Goal: Task Accomplishment & Management: Use online tool/utility

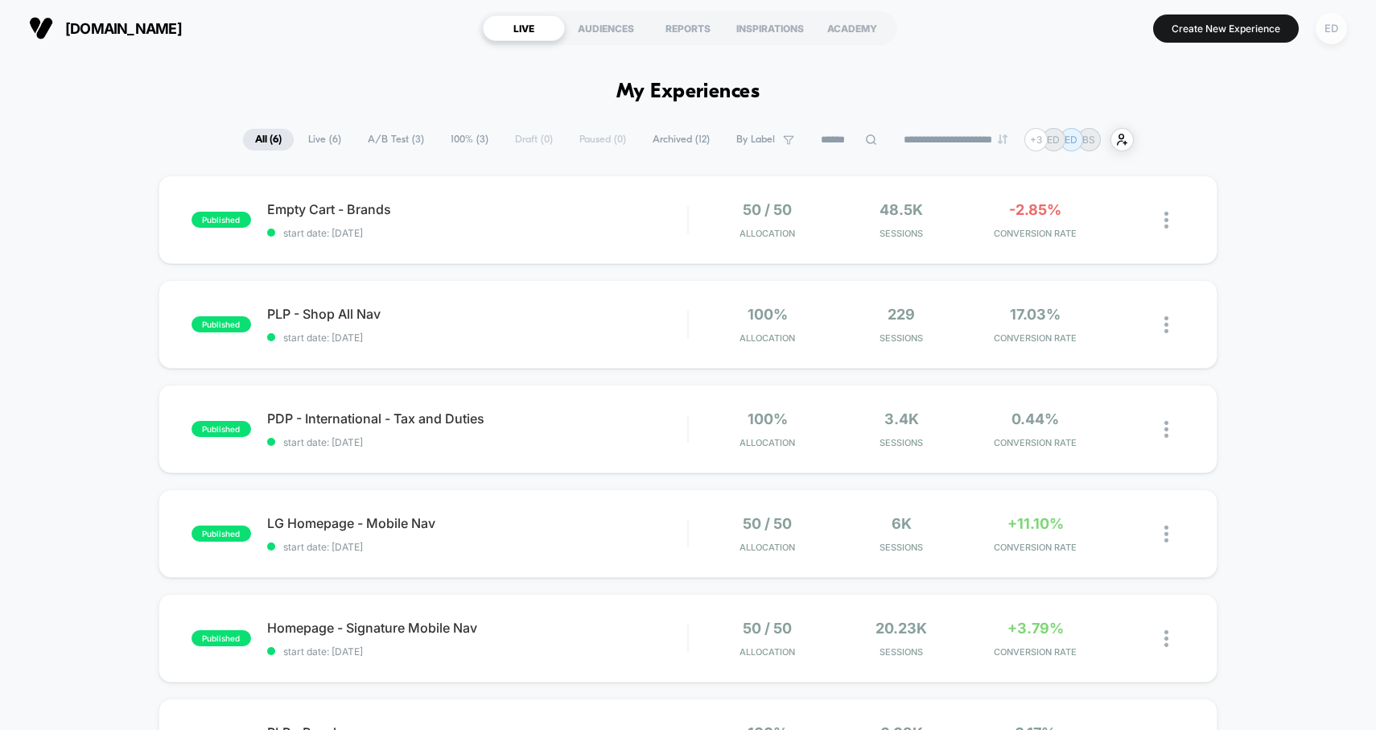
click at [1339, 29] on div "ED" at bounding box center [1330, 28] width 31 height 31
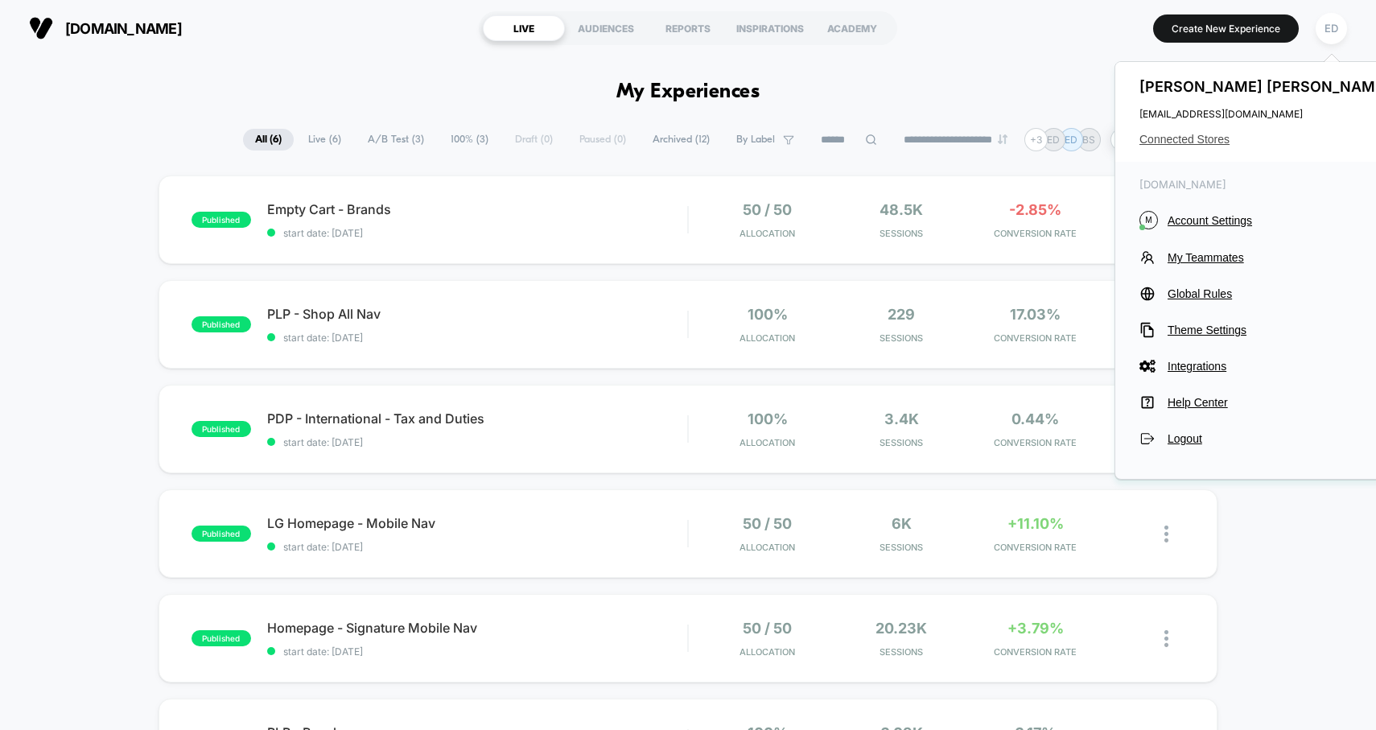
click at [1207, 139] on span "Connected Stores" at bounding box center [1266, 139] width 254 height 13
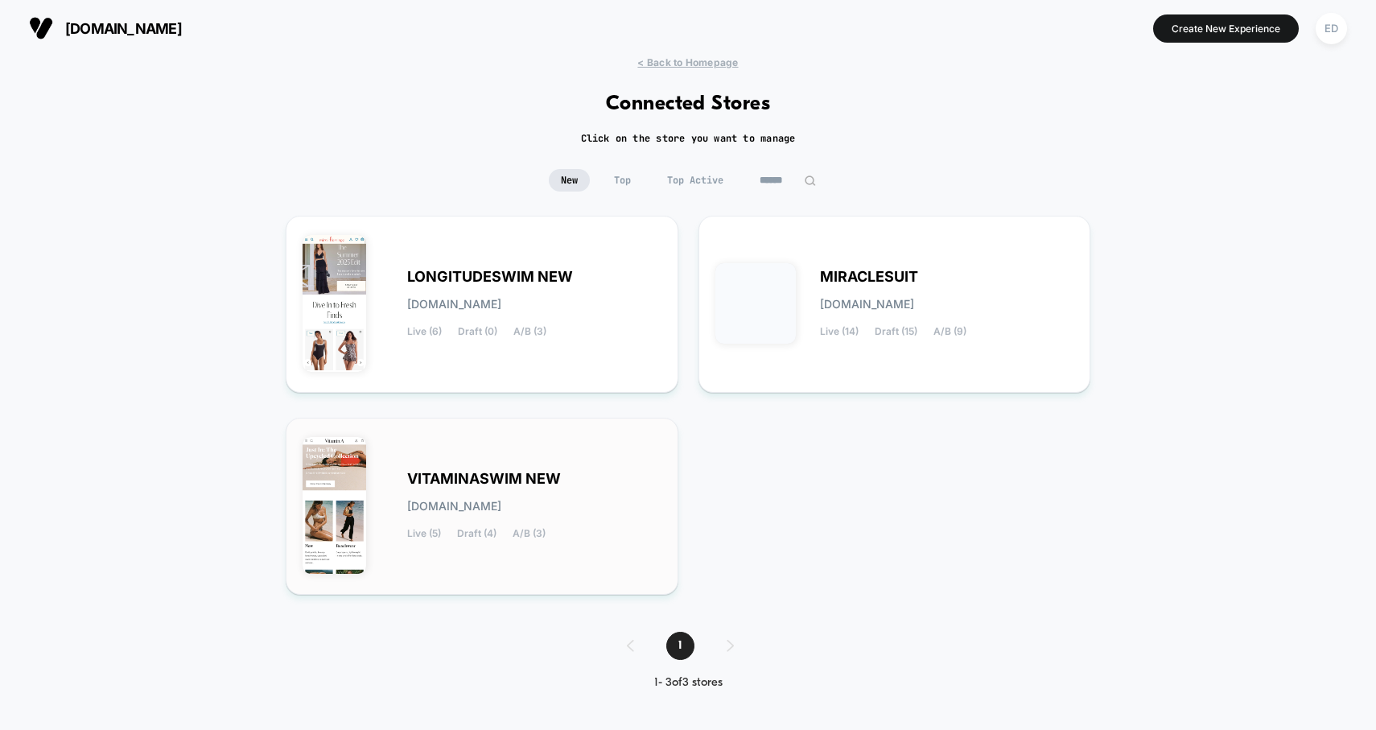
click at [507, 481] on span "VITAMINASWIM NEW" at bounding box center [484, 478] width 154 height 11
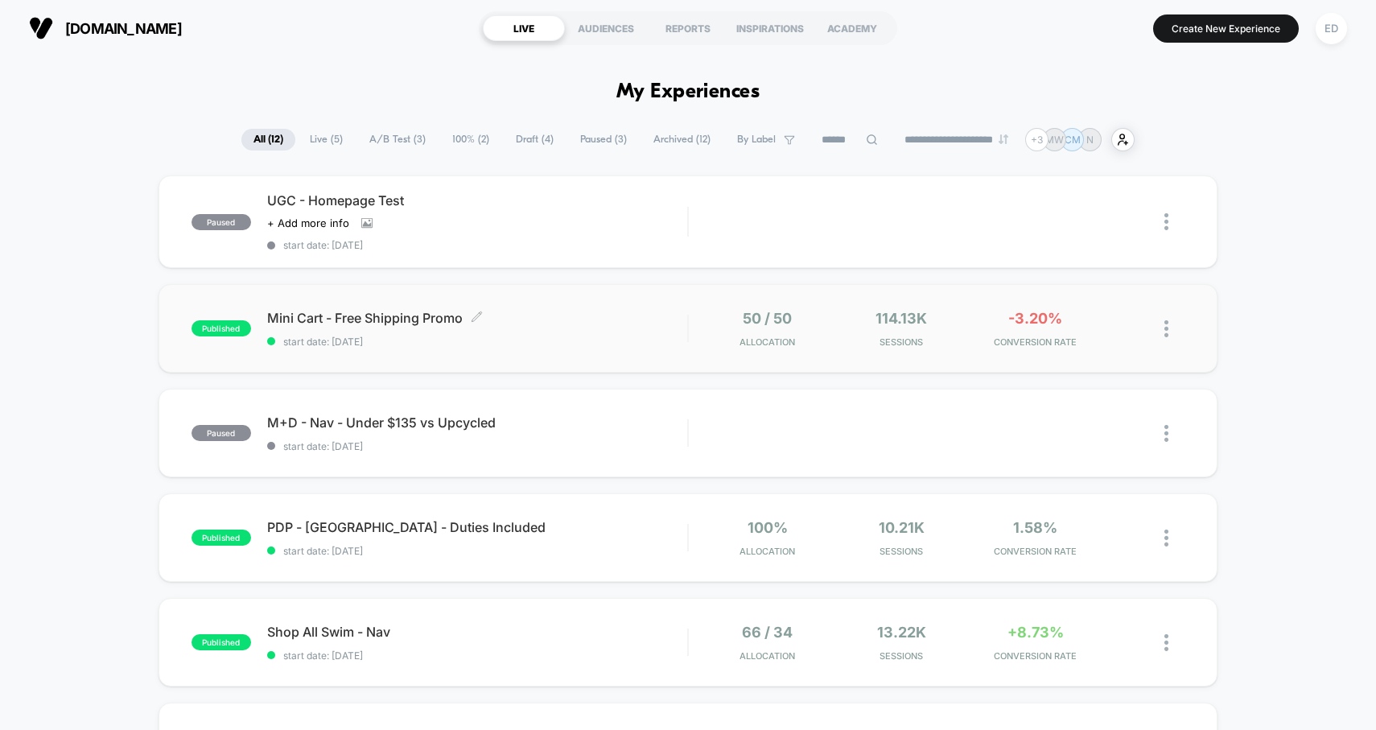
click at [441, 317] on span "Mini Cart - Free Shipping Promo Click to edit experience details" at bounding box center [477, 318] width 421 height 16
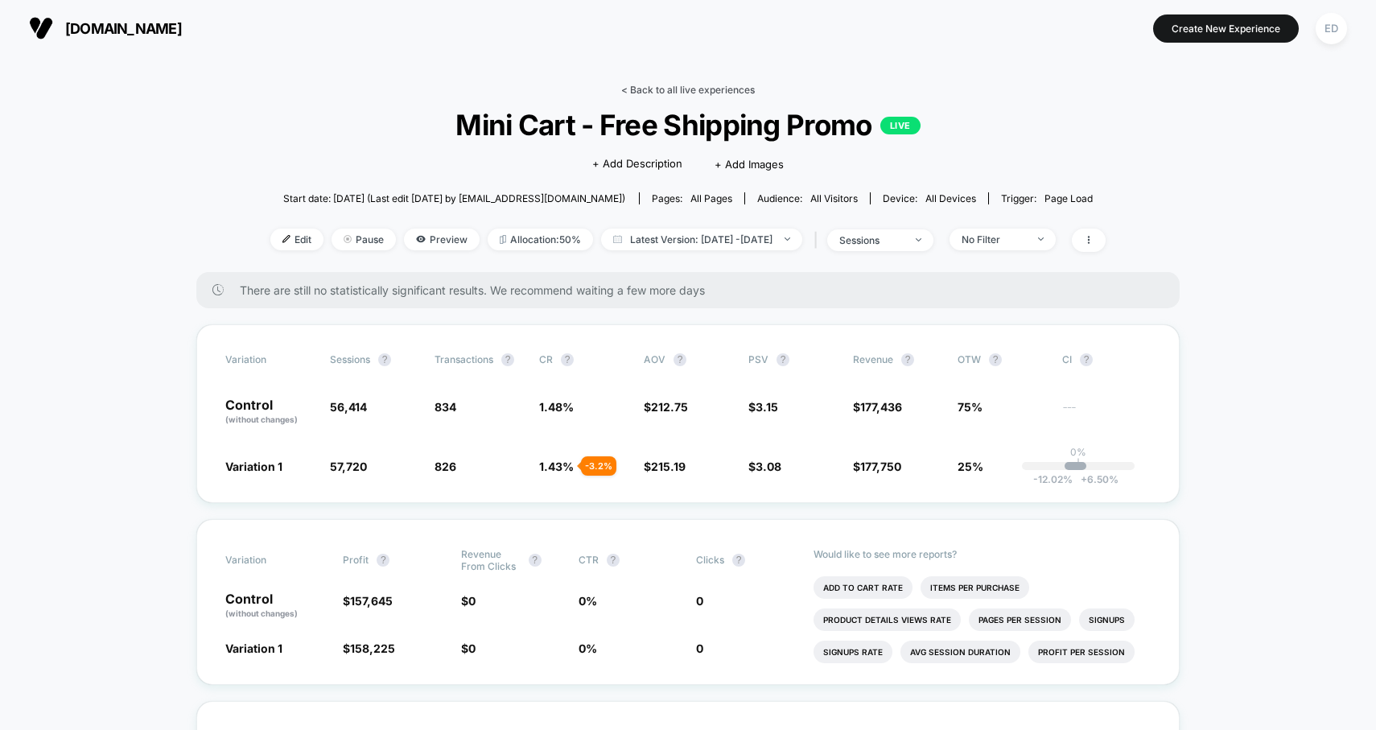
click at [711, 93] on link "< Back to all live experiences" at bounding box center [688, 90] width 134 height 12
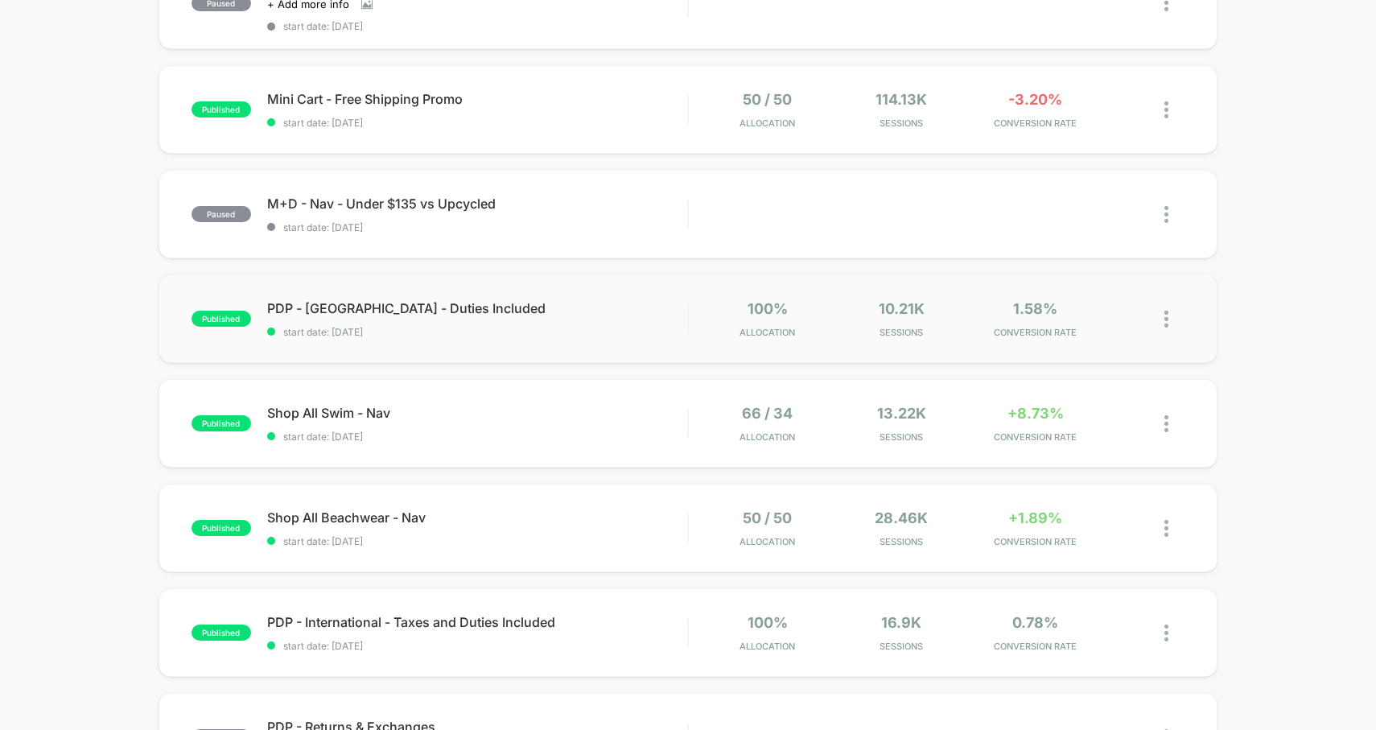
scroll to position [245, 0]
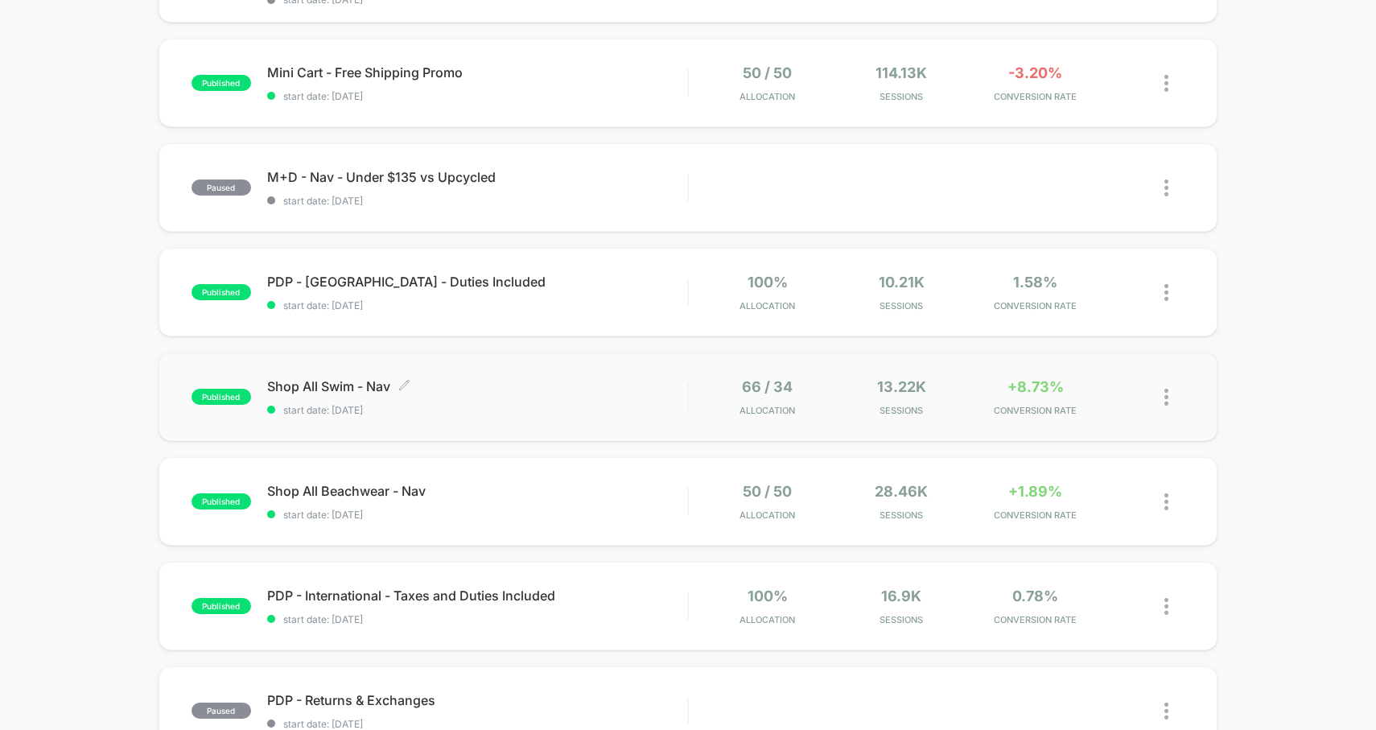
click at [544, 404] on span "start date: [DATE]" at bounding box center [477, 410] width 421 height 12
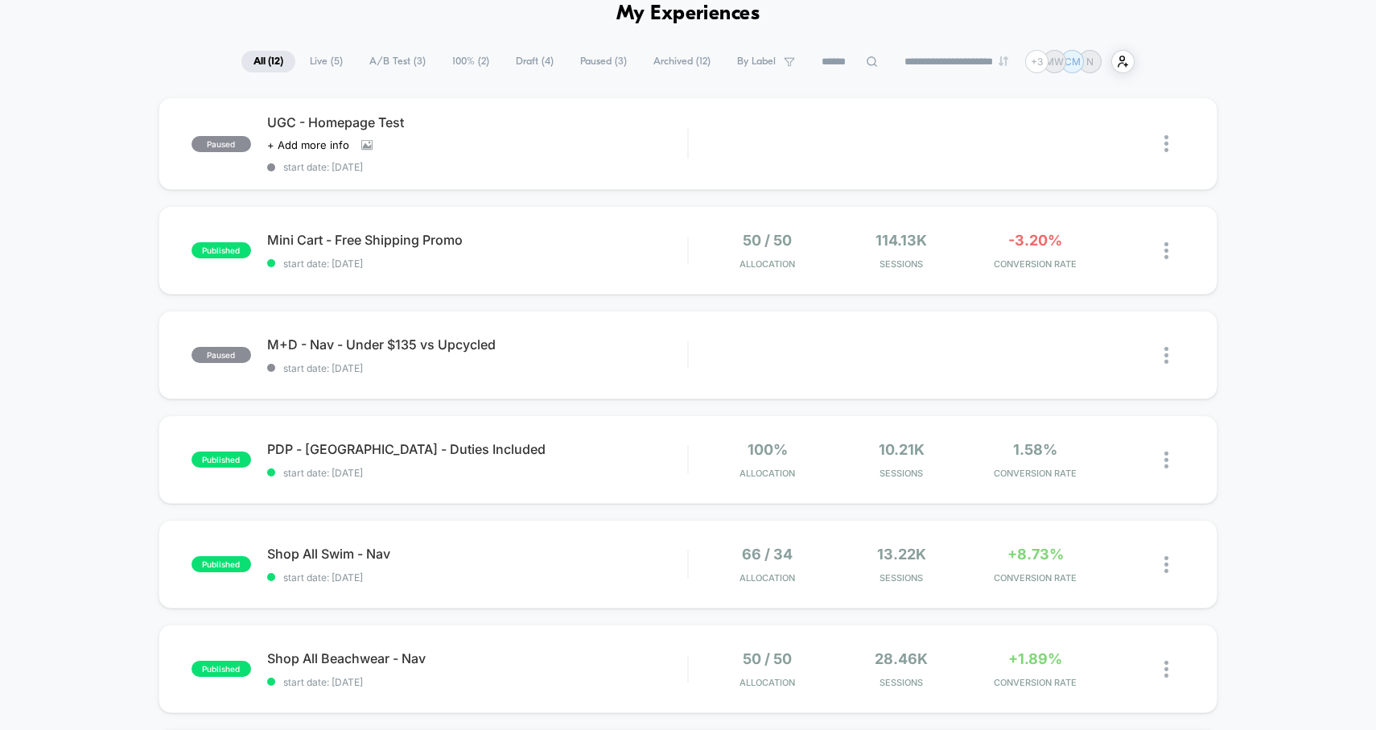
scroll to position [80, 0]
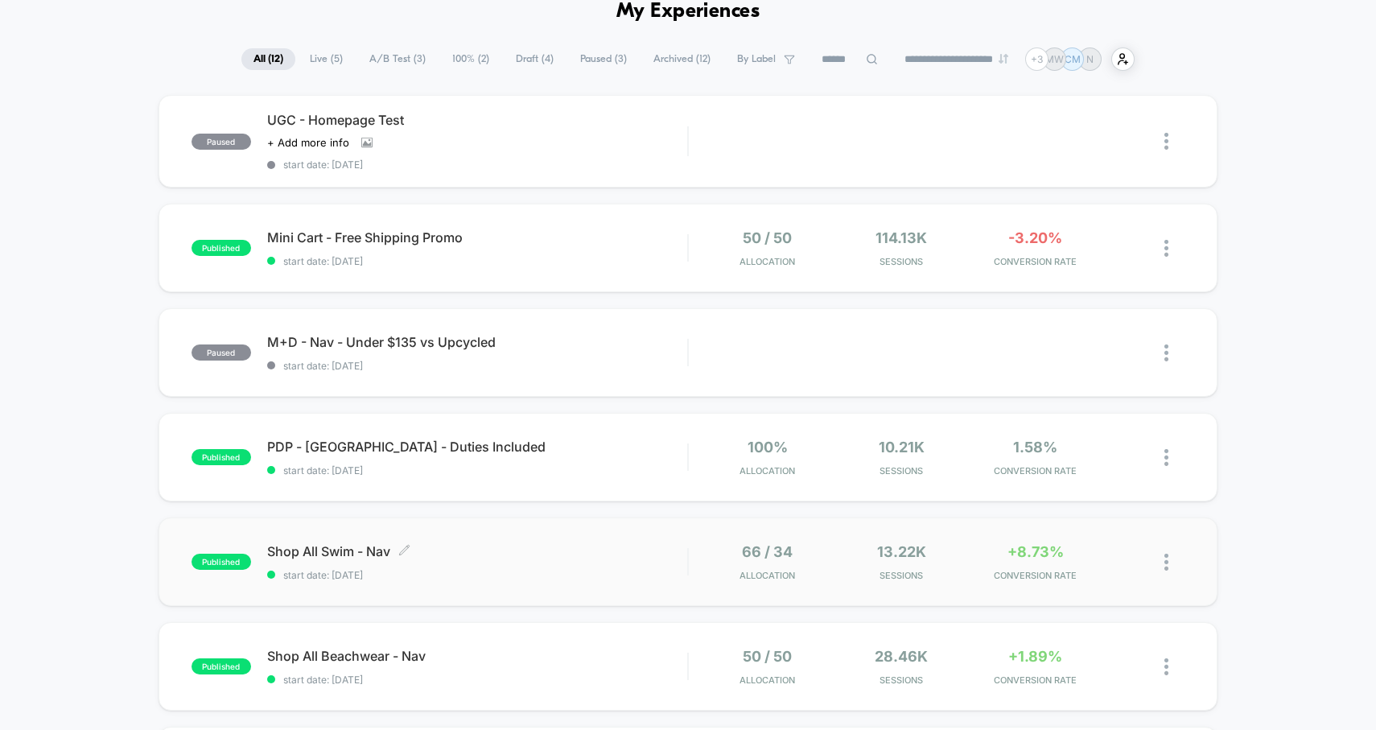
click at [342, 551] on span "Shop All Swim - Nav Click to edit experience details" at bounding box center [477, 551] width 421 height 16
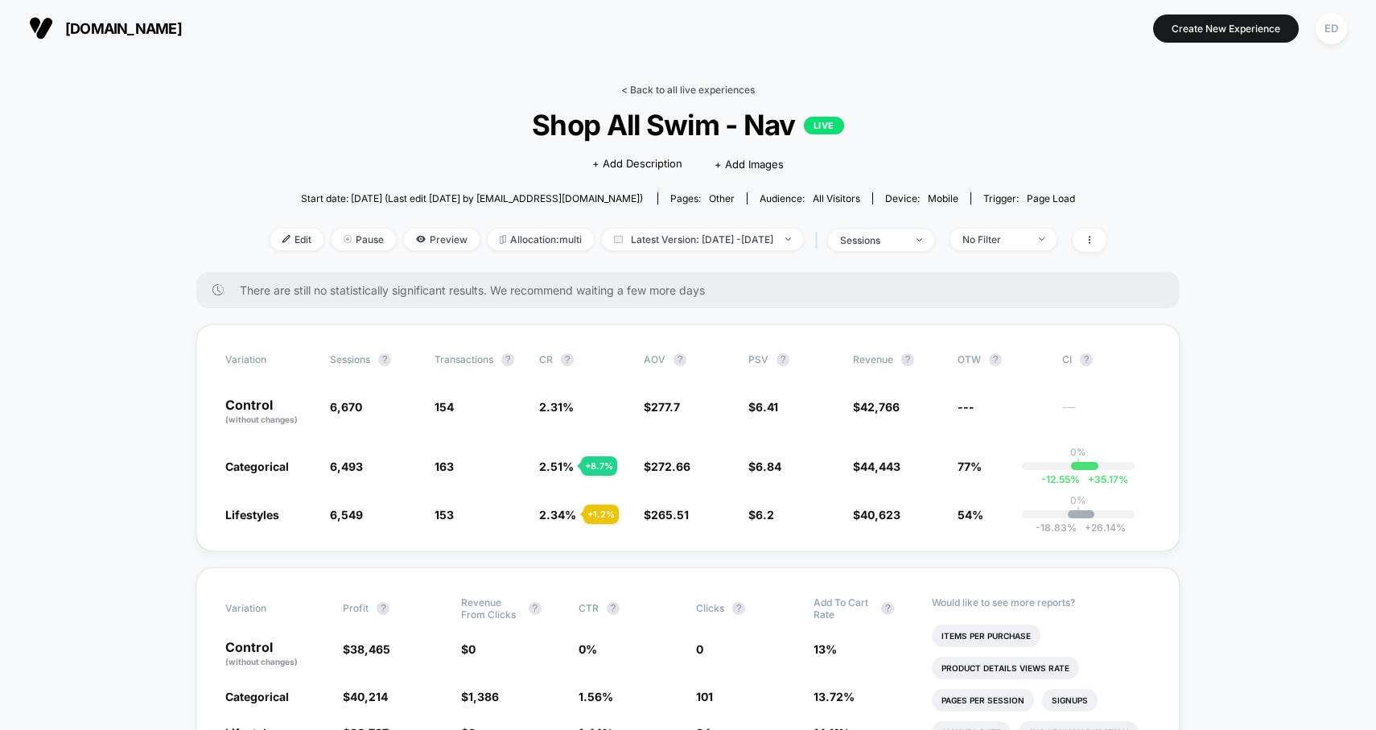
click at [667, 88] on link "< Back to all live experiences" at bounding box center [688, 90] width 134 height 12
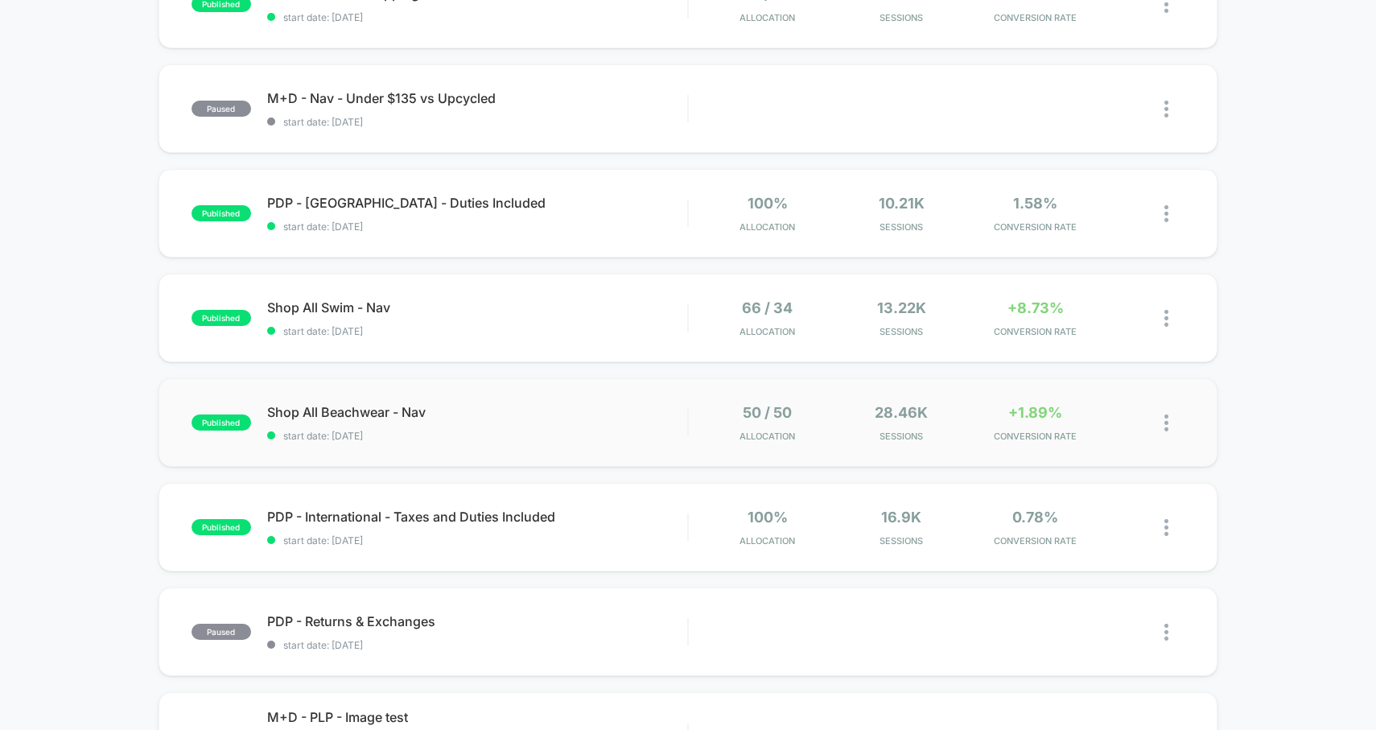
scroll to position [327, 0]
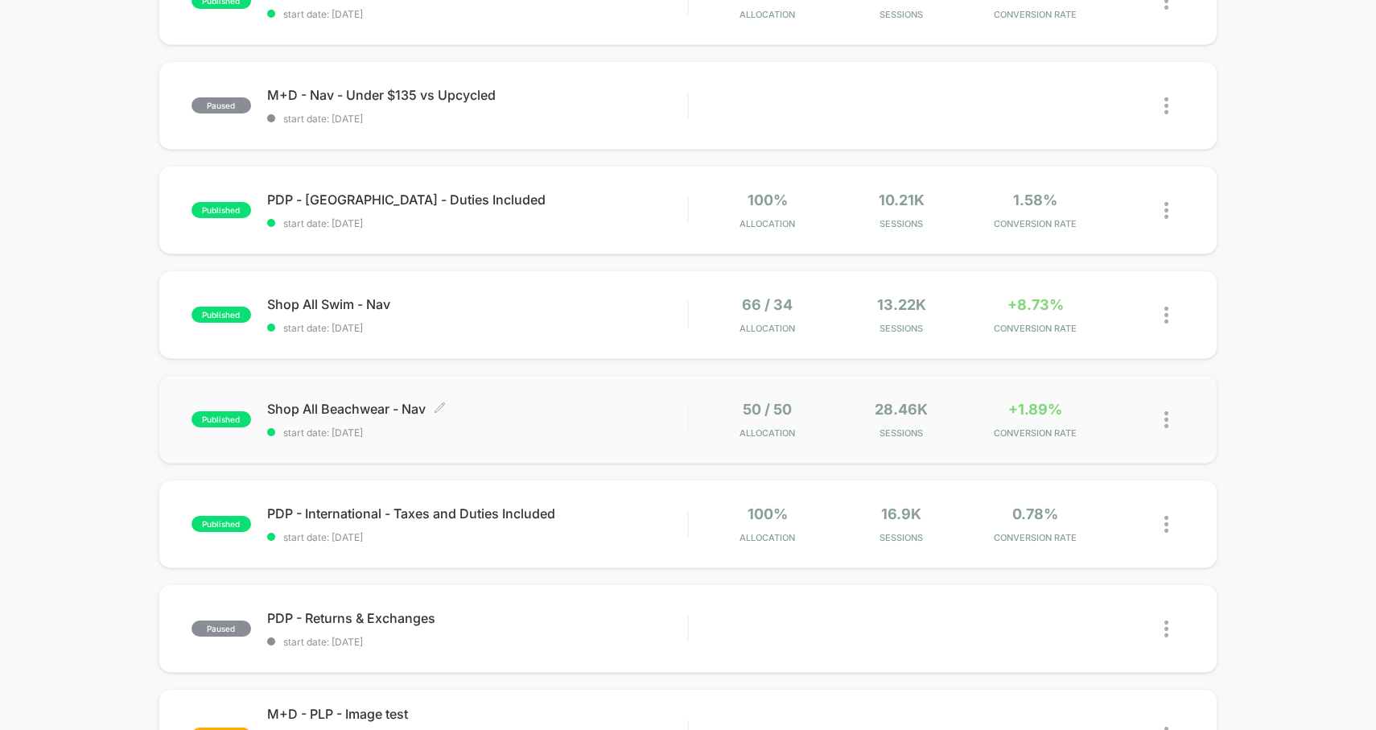
click at [544, 418] on div "Shop All Beachwear - Nav Click to edit experience details Click to edit experie…" at bounding box center [477, 420] width 421 height 38
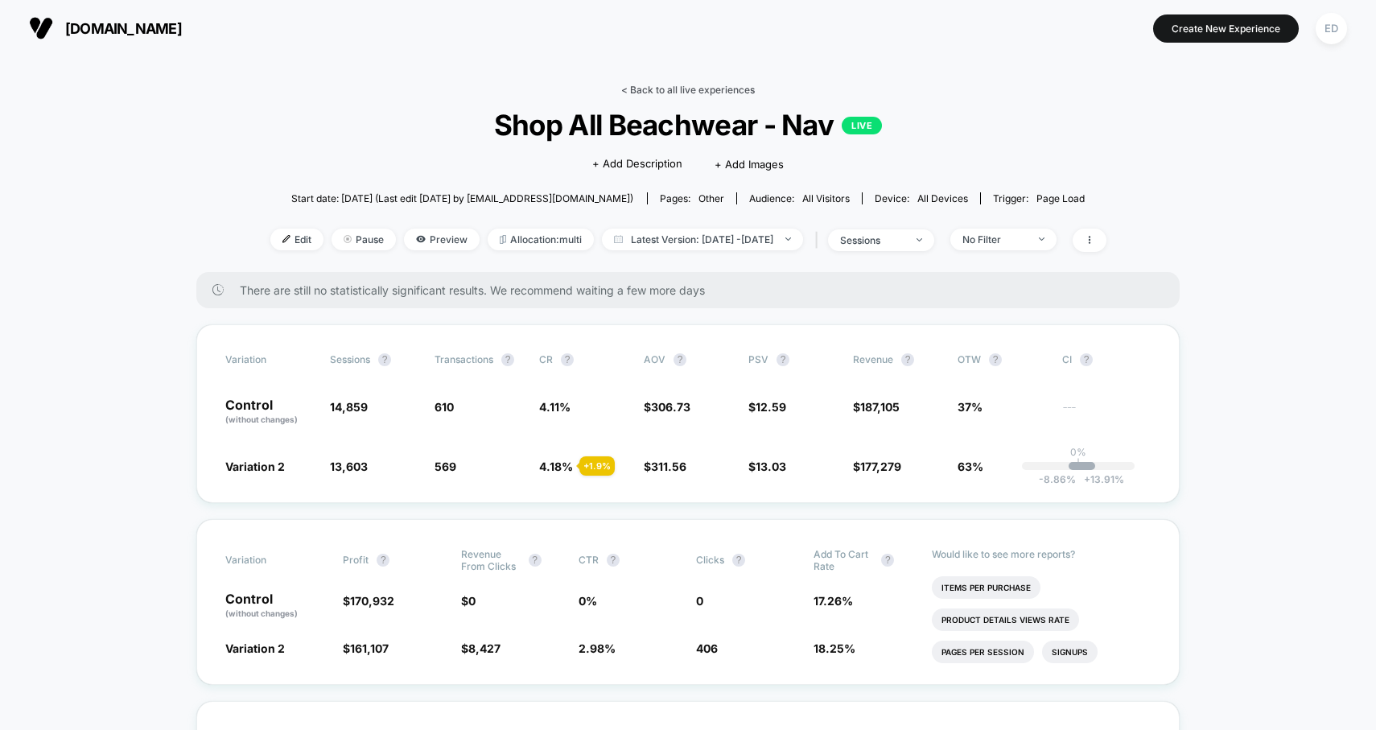
click at [657, 87] on link "< Back to all live experiences" at bounding box center [688, 90] width 134 height 12
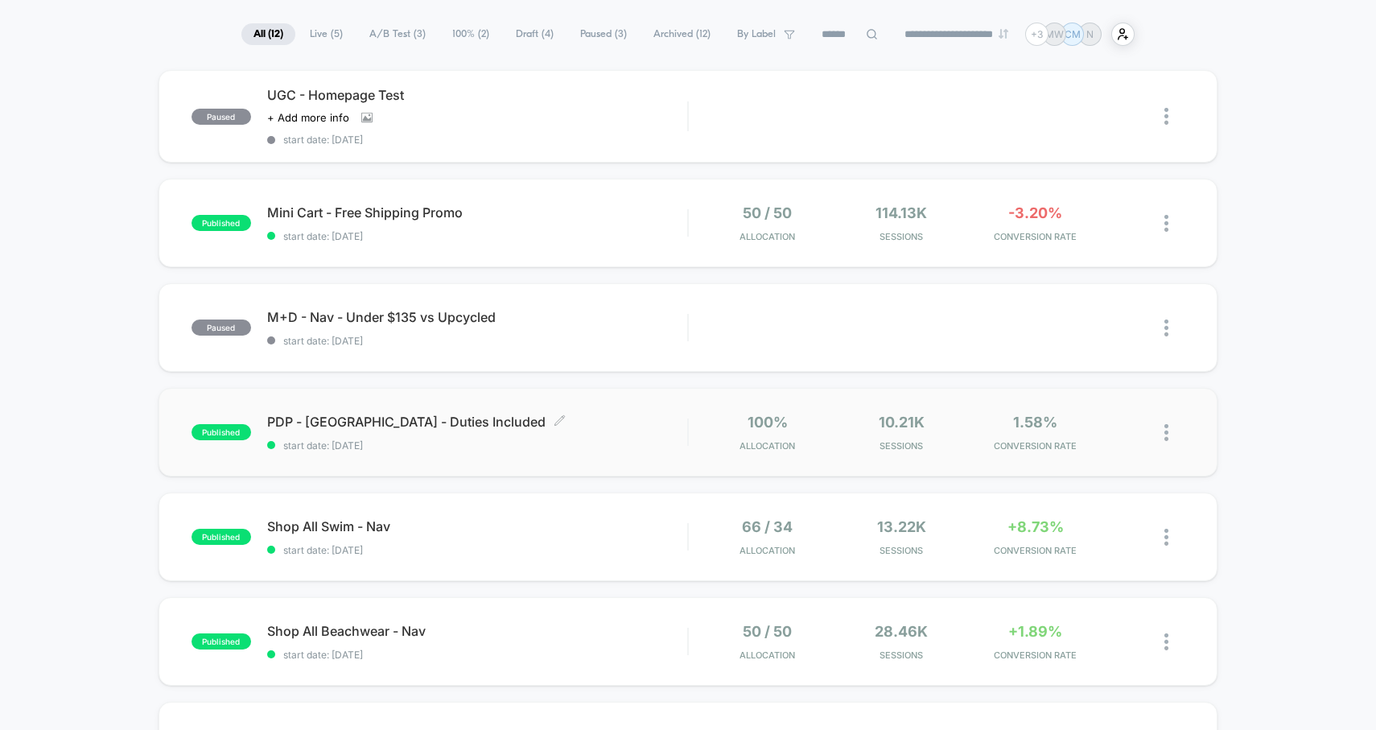
scroll to position [116, 0]
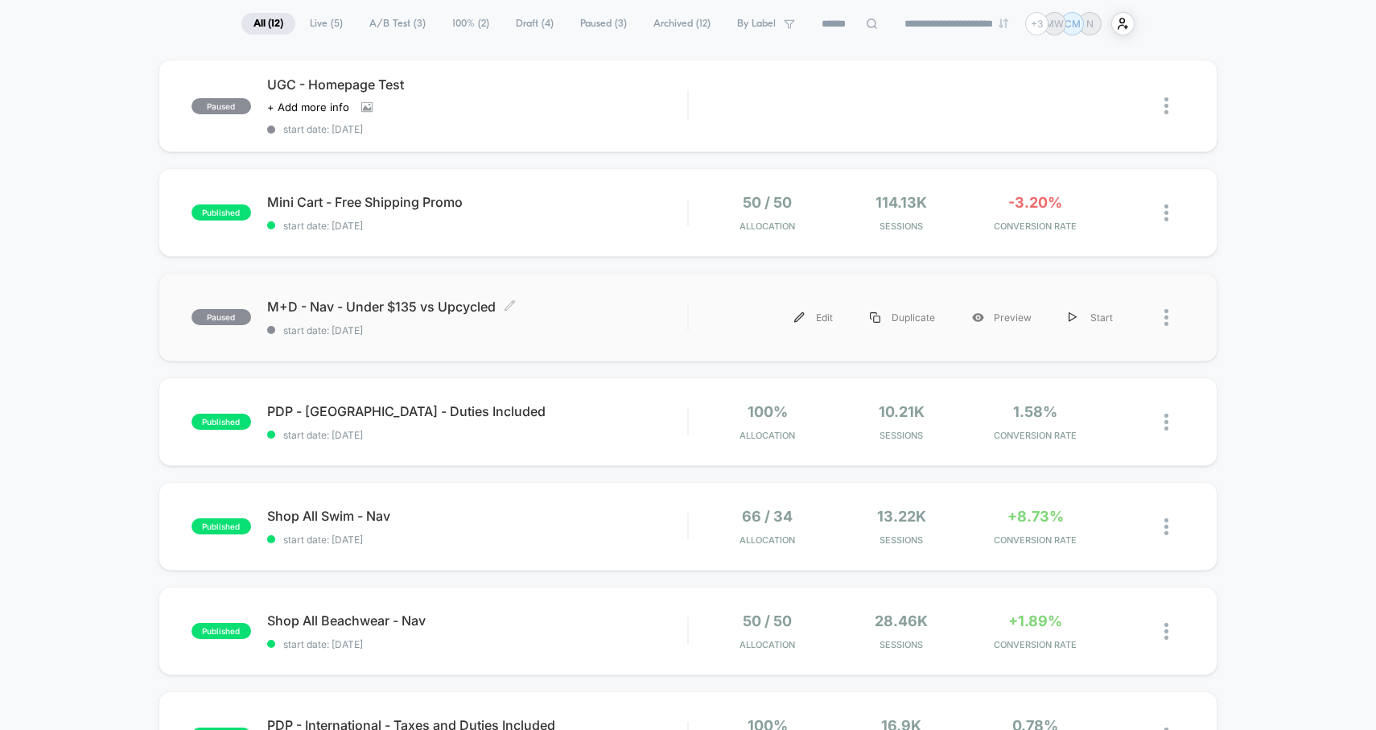
click at [562, 314] on div "M+D - Nav - Under $135 vs Upcycled Click to edit experience details Click to ed…" at bounding box center [477, 317] width 421 height 38
